Goal: Task Accomplishment & Management: Manage account settings

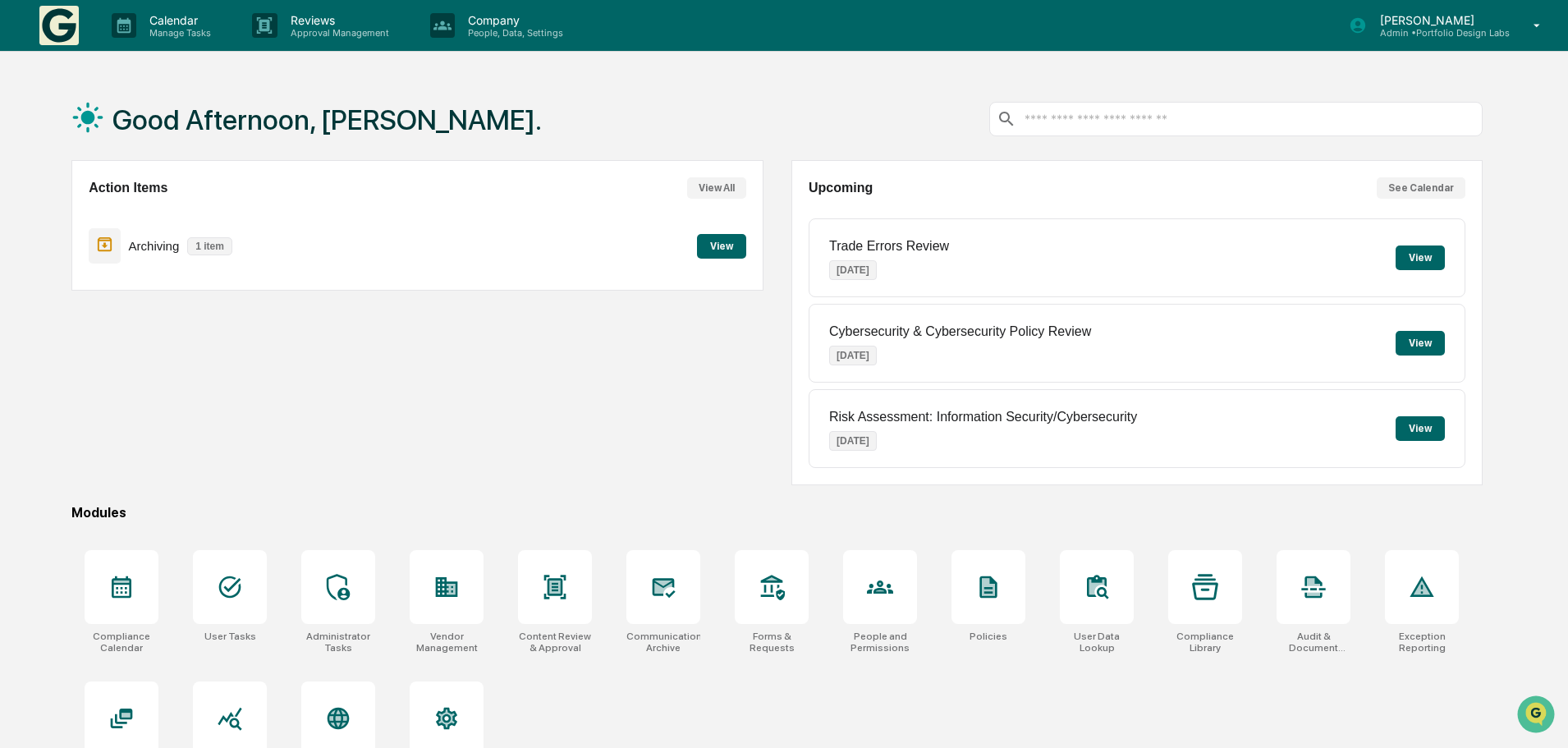
click at [724, 245] on button "View" at bounding box center [721, 246] width 50 height 24
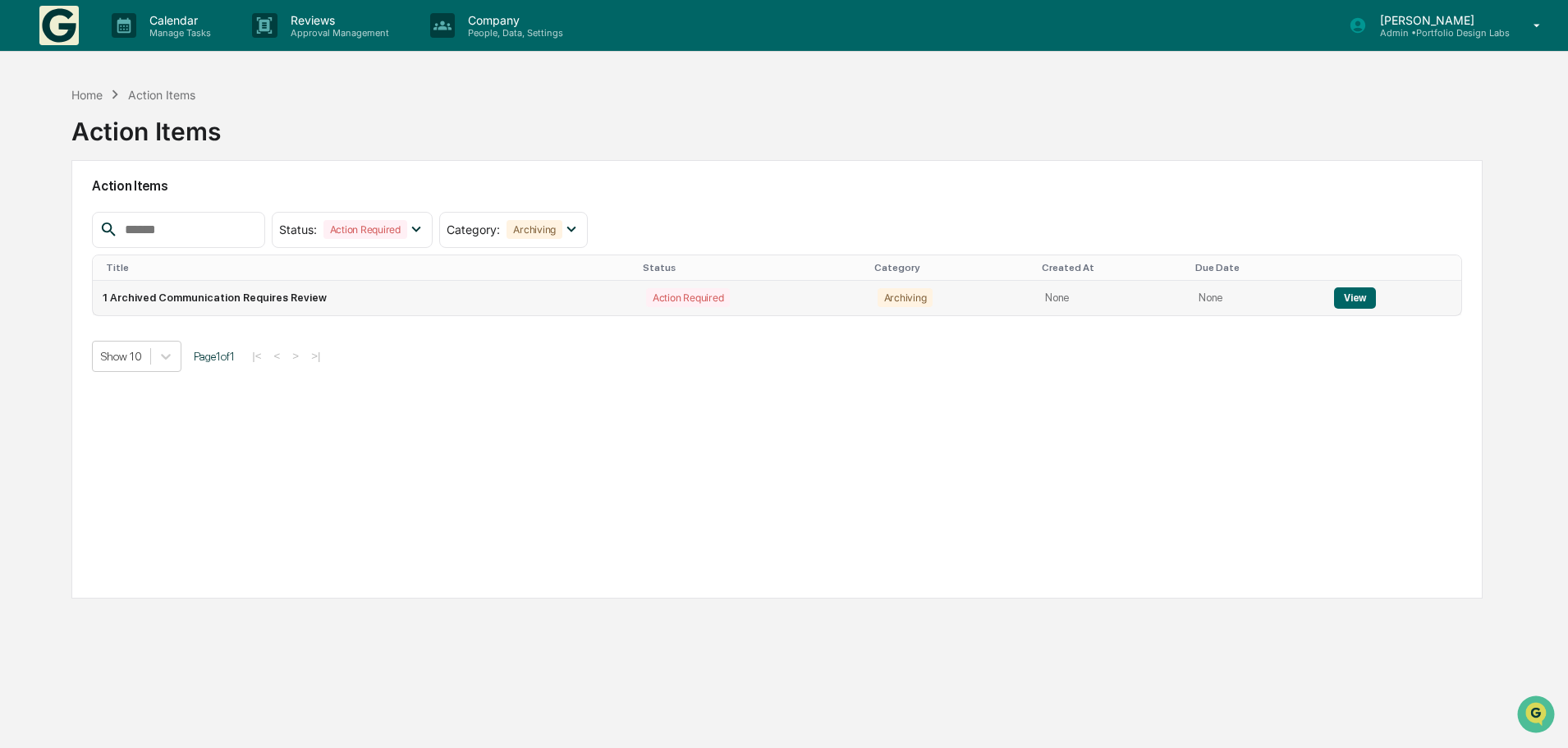
click at [1340, 294] on button "View" at bounding box center [1355, 297] width 42 height 21
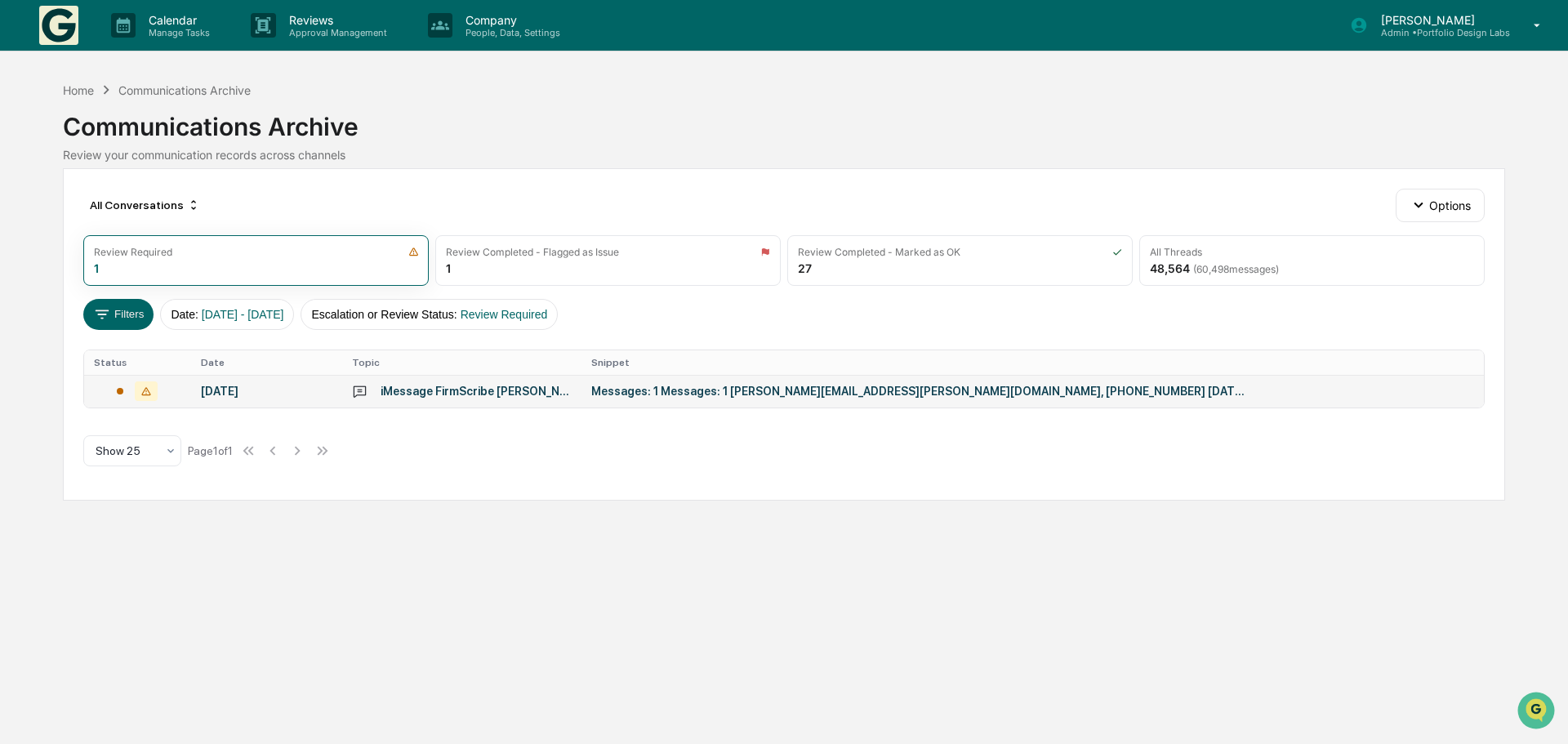
click at [1173, 389] on div "Messages: 1 Messages: 1 [PERSON_NAME][EMAIL_ADDRESS][PERSON_NAME][DOMAIN_NAME],…" at bounding box center [918, 391] width 653 height 13
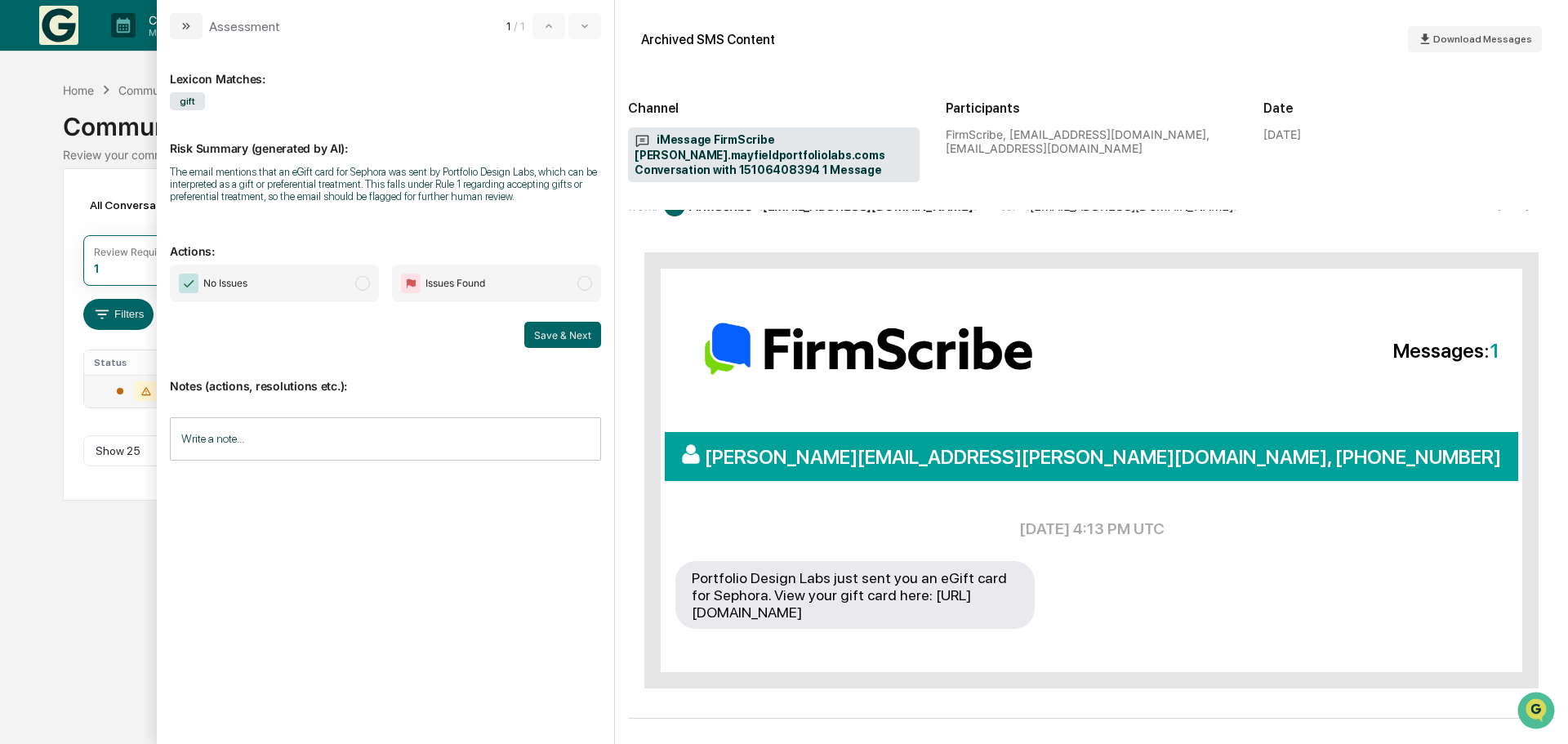
scroll to position [84, 0]
click at [182, 27] on icon "modal" at bounding box center [187, 26] width 13 height 13
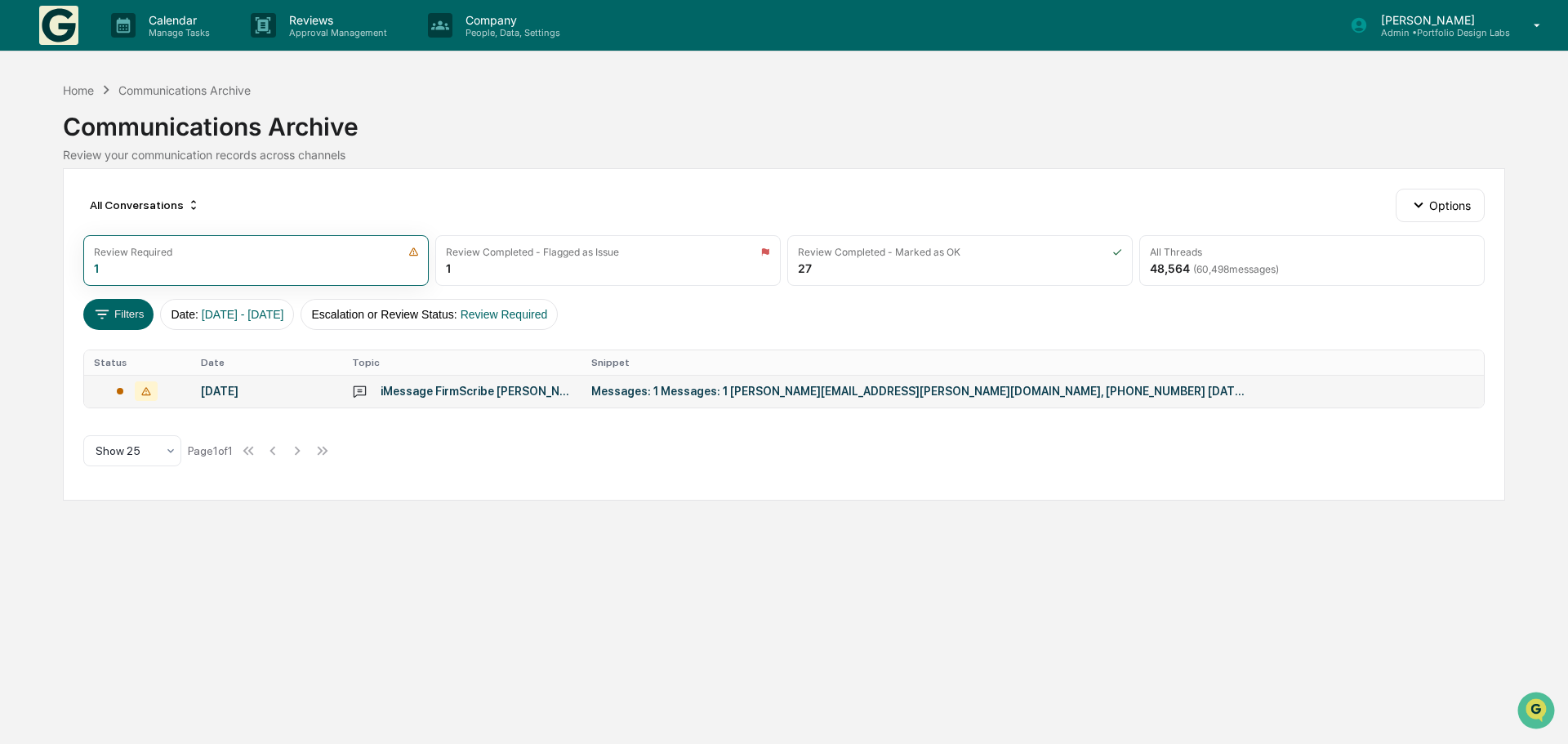
click at [62, 28] on img at bounding box center [59, 25] width 39 height 39
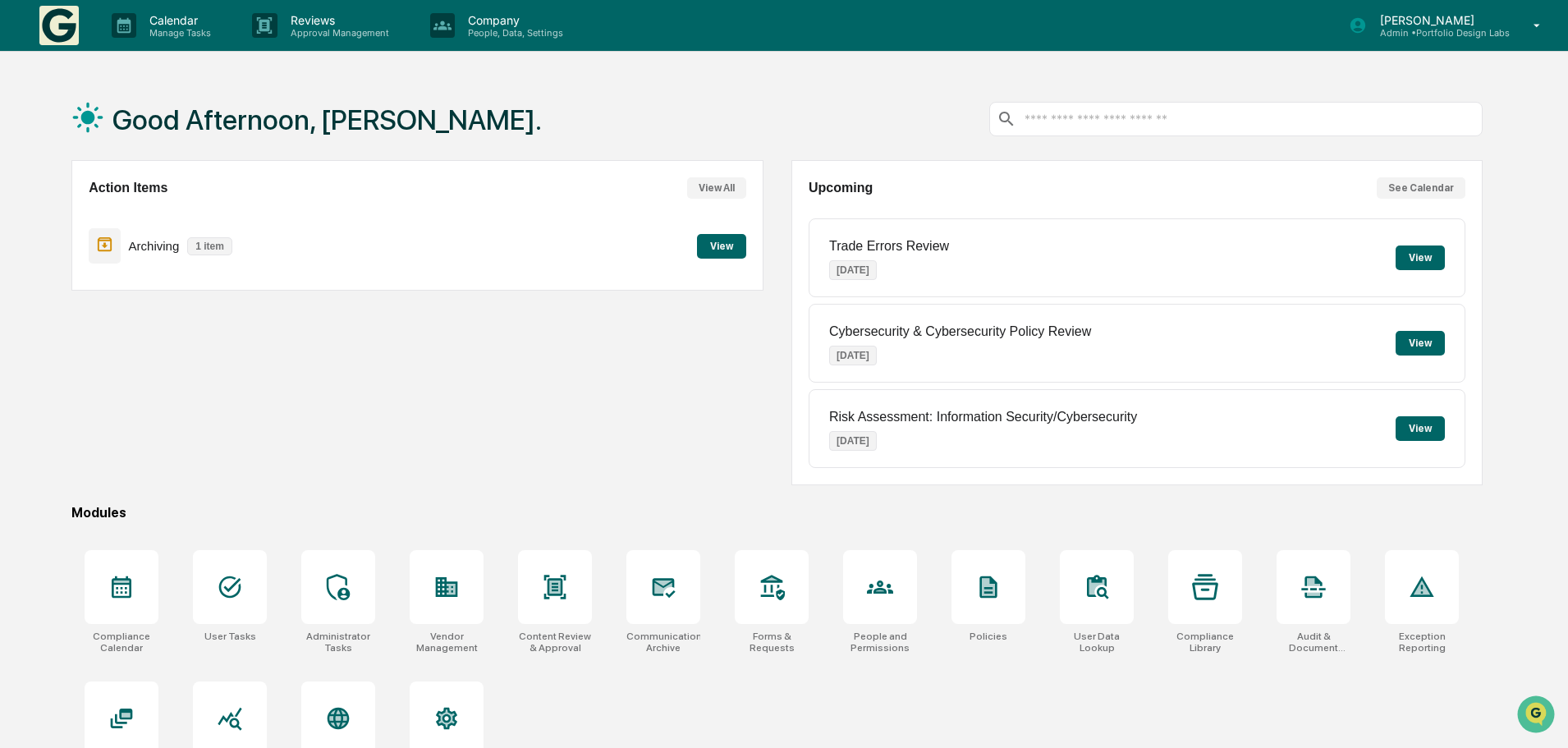
click at [1523, 24] on icon at bounding box center [1537, 25] width 29 height 16
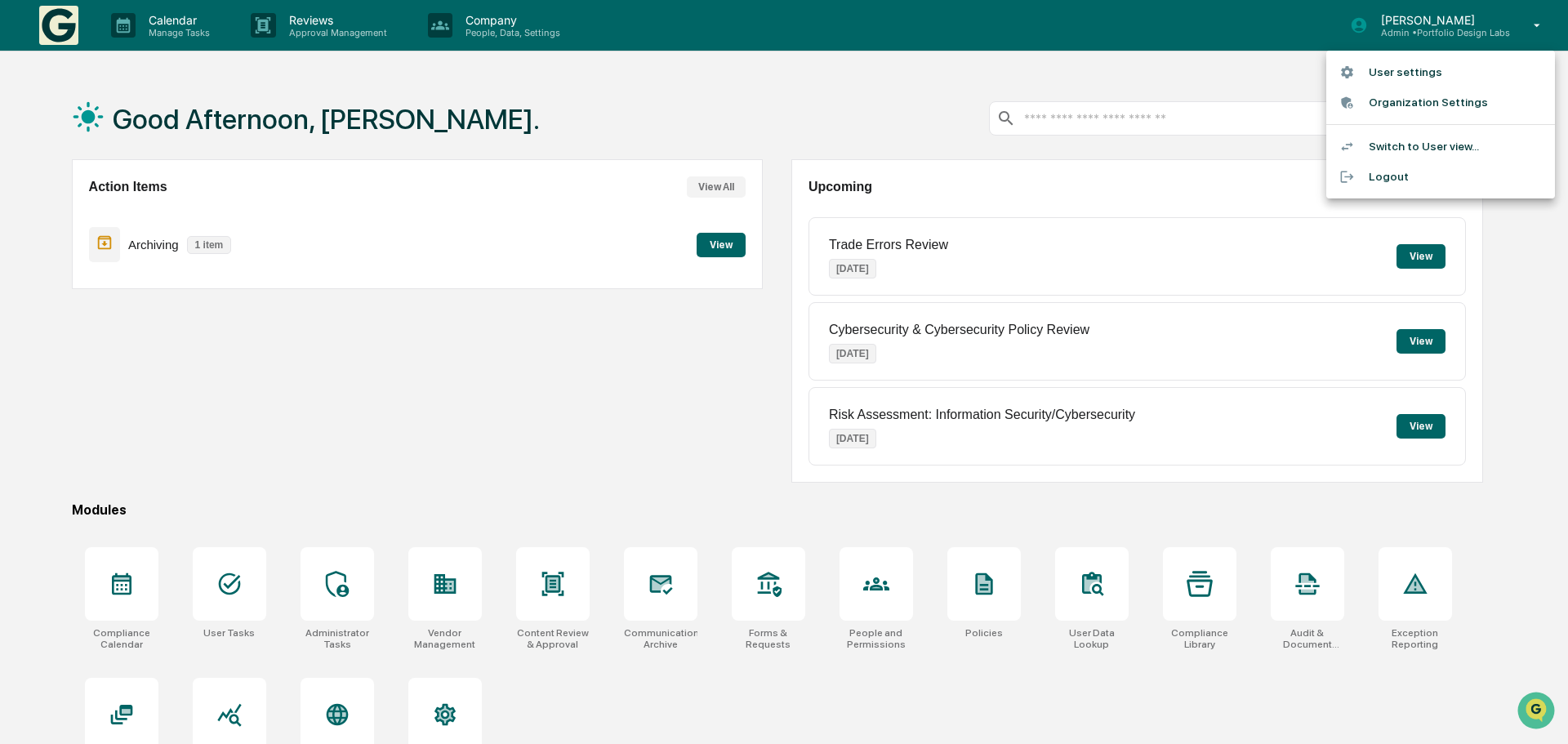
click at [1206, 31] on div at bounding box center [784, 372] width 1568 height 744
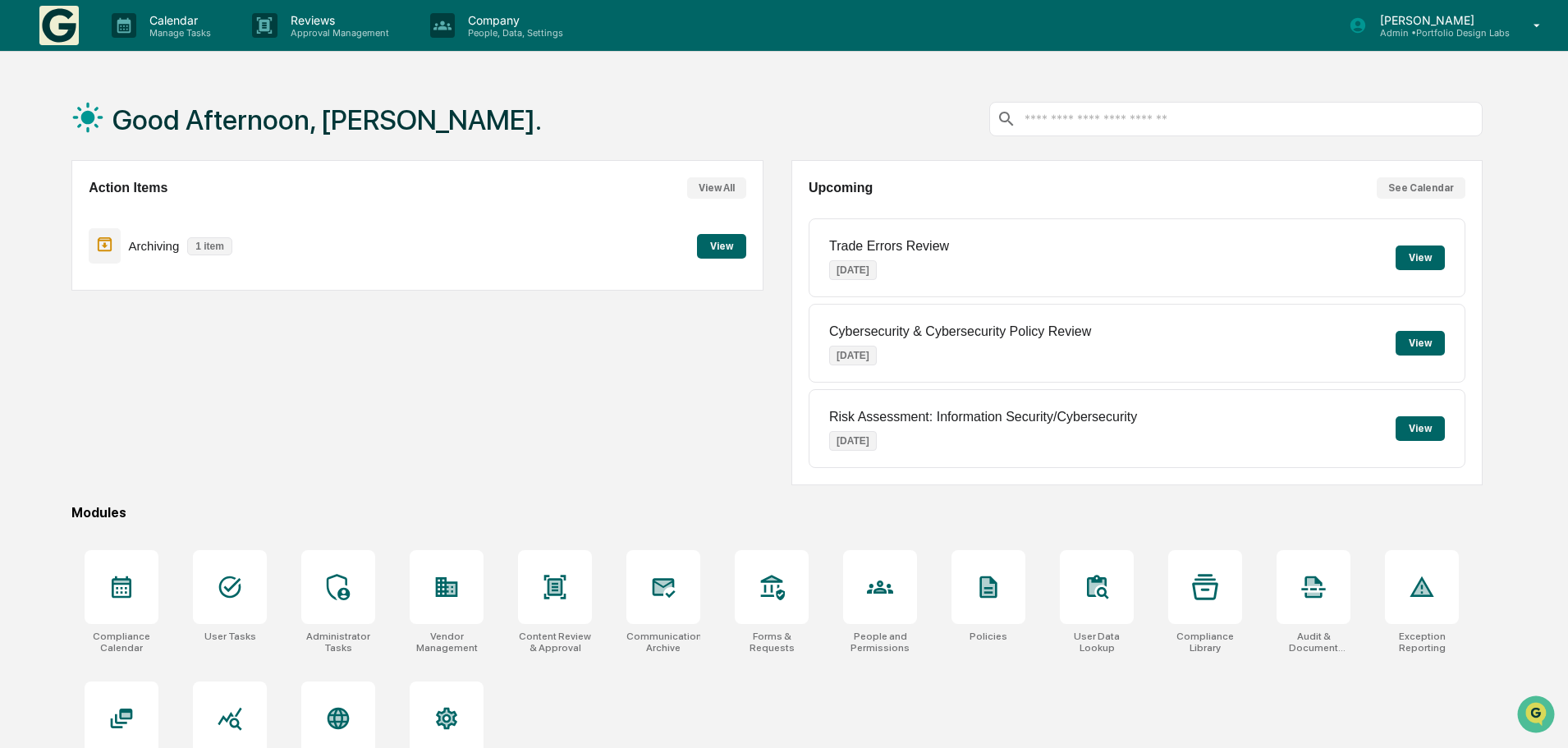
click at [1417, 27] on p "Admin • Portfolio Design Labs" at bounding box center [1438, 33] width 143 height 12
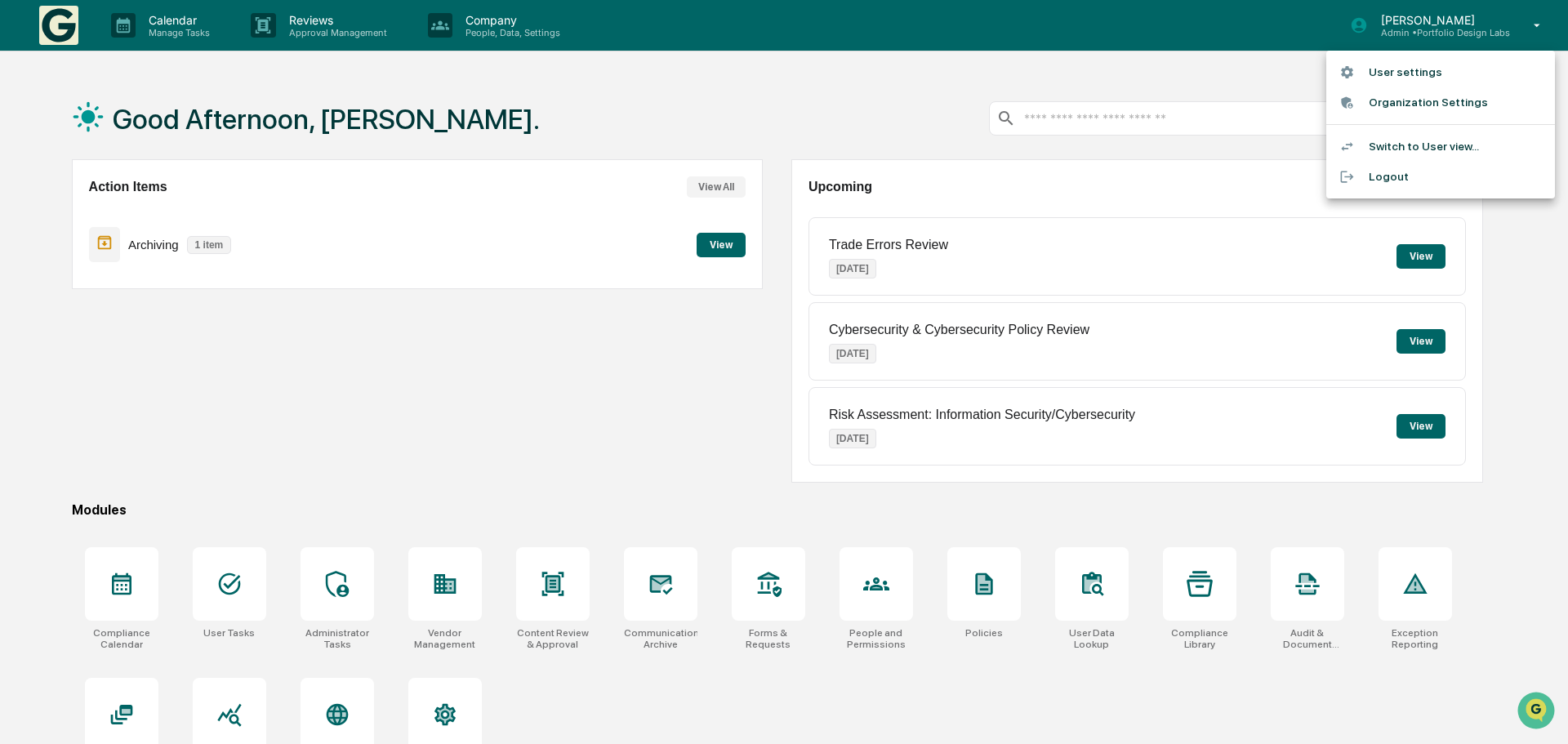
click at [1401, 137] on li "Switch to User view..." at bounding box center [1440, 146] width 229 height 30
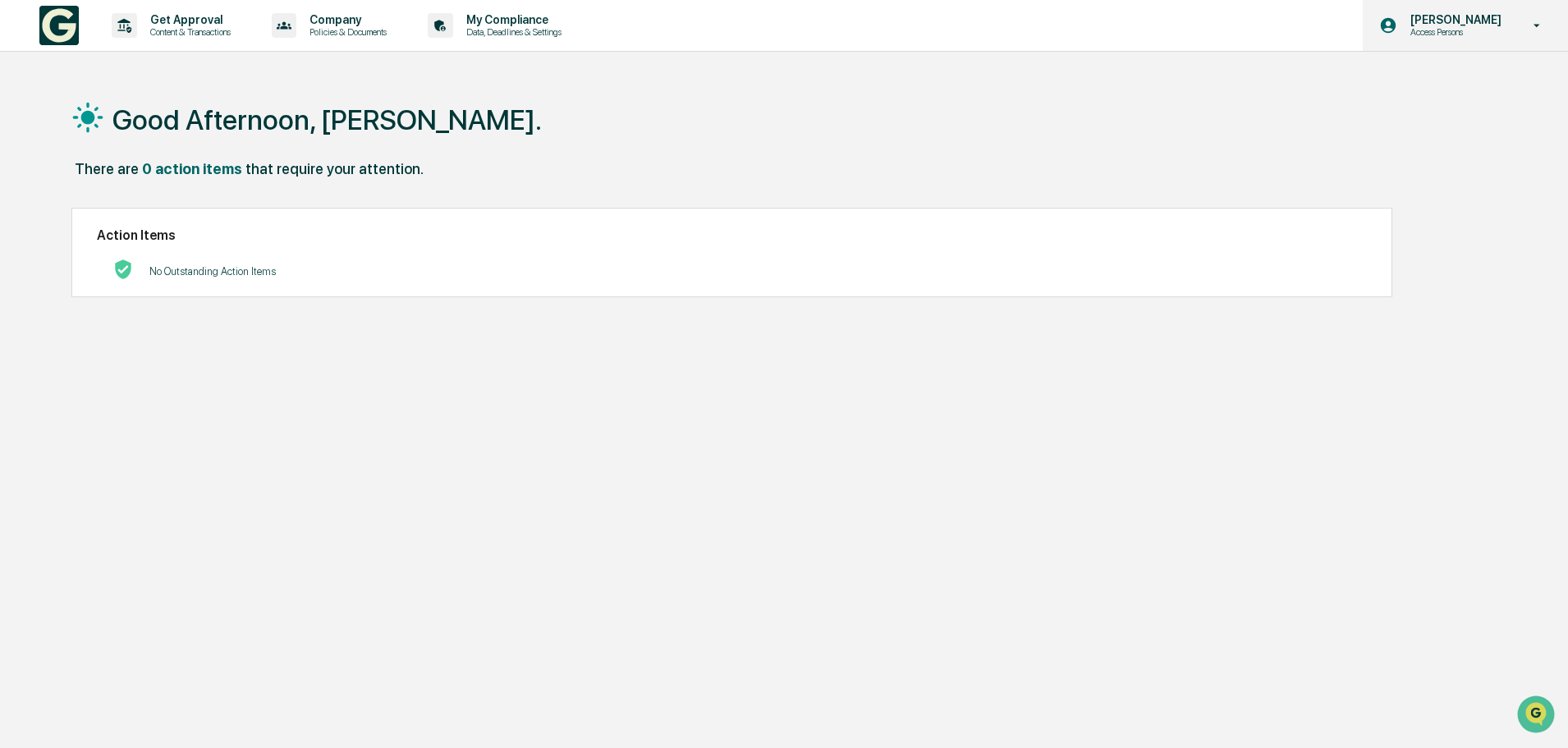
click at [1484, 30] on p "Access Persons" at bounding box center [1454, 32] width 113 height 12
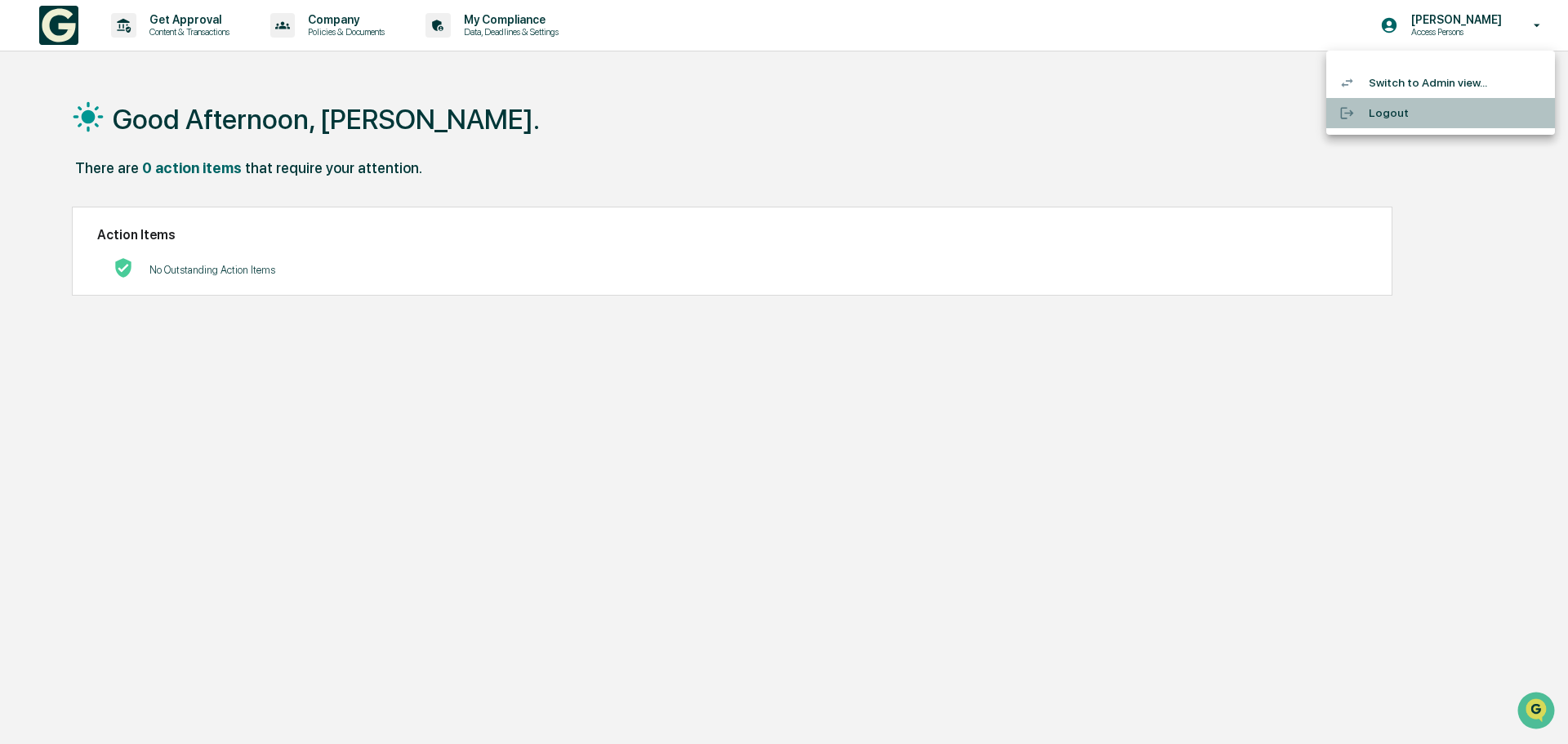
click at [1373, 120] on li "Logout" at bounding box center [1440, 113] width 229 height 30
